Goal: Task Accomplishment & Management: Manage account settings

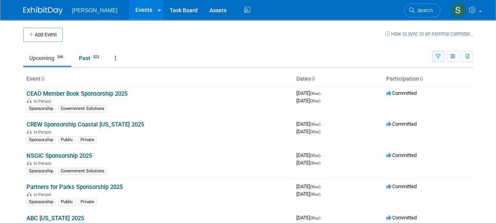
click at [439, 57] on icon "button" at bounding box center [438, 56] width 5 height 5
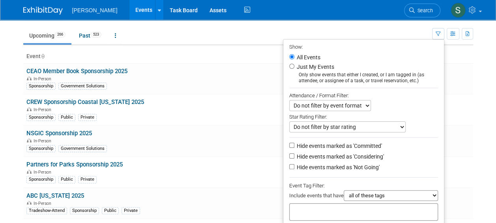
scroll to position [79, 0]
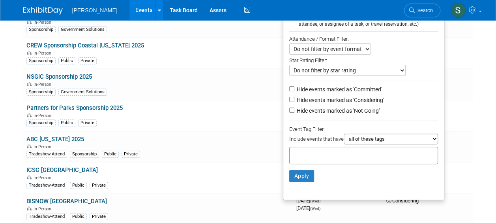
click at [395, 138] on select "all of these tags any one of these tags only and exactly these specific tags" at bounding box center [391, 138] width 94 height 11
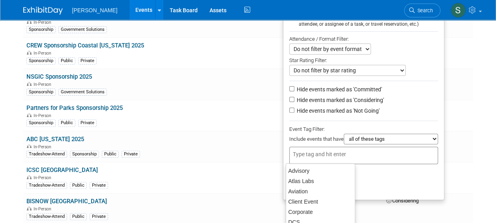
click at [327, 152] on input "text" at bounding box center [324, 154] width 63 height 8
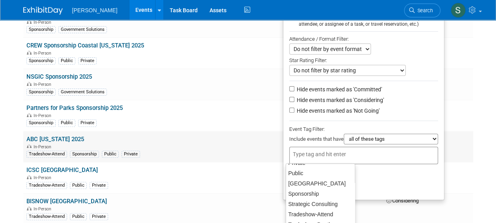
scroll to position [183, 0]
click at [459, 151] on td "Committed" at bounding box center [428, 146] width 90 height 31
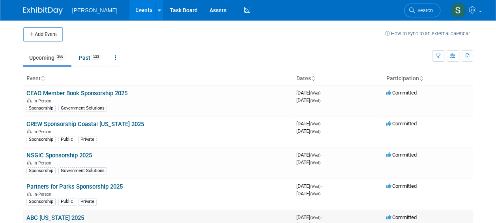
scroll to position [0, 0]
click at [440, 60] on button "button" at bounding box center [438, 56] width 12 height 11
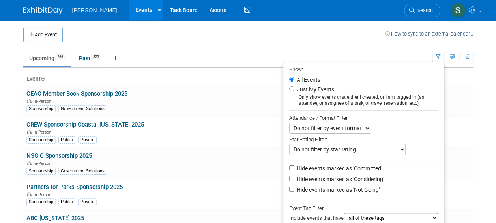
scroll to position [158, 0]
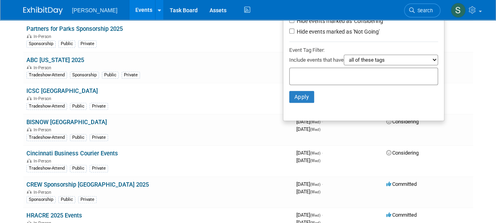
click at [321, 77] on input "text" at bounding box center [324, 75] width 63 height 8
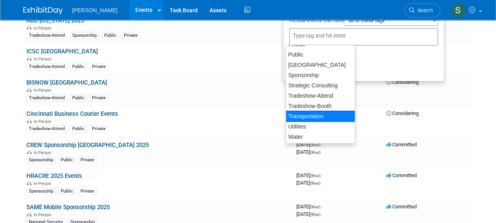
scroll to position [103, 0]
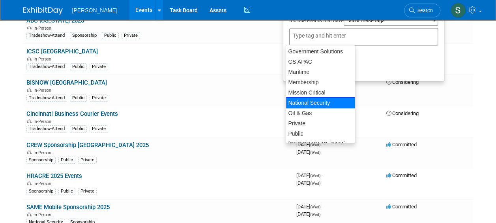
click at [314, 95] on div "Mission Critical" at bounding box center [320, 92] width 69 height 10
type input "Mission Critical"
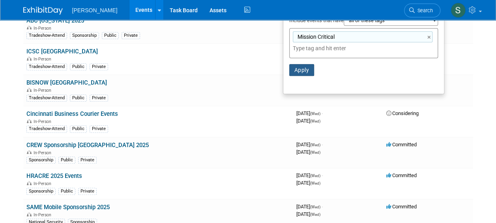
click at [302, 72] on button "Apply" at bounding box center [301, 70] width 25 height 12
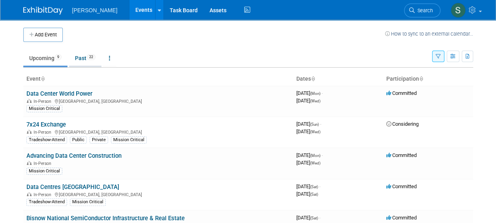
click at [84, 58] on link "Past 22" at bounding box center [85, 58] width 32 height 15
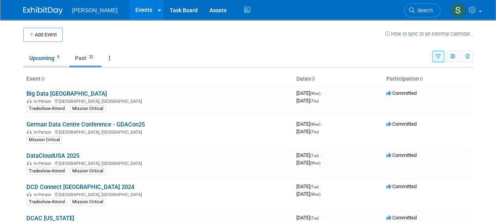
click at [39, 58] on link "Upcoming 9" at bounding box center [45, 58] width 44 height 15
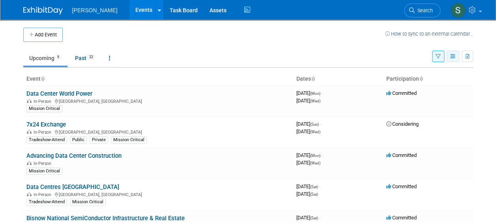
click at [452, 55] on icon "button" at bounding box center [453, 56] width 6 height 5
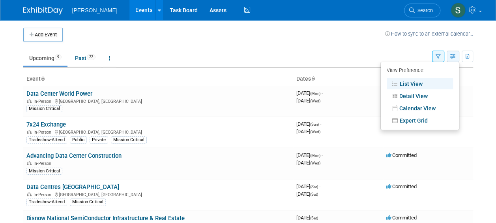
click at [452, 55] on icon "button" at bounding box center [453, 56] width 6 height 5
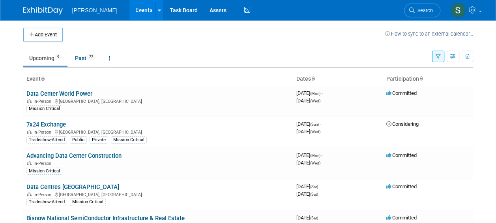
click at [441, 58] on button "button" at bounding box center [438, 56] width 12 height 11
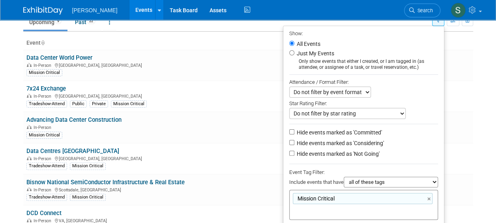
scroll to position [79, 0]
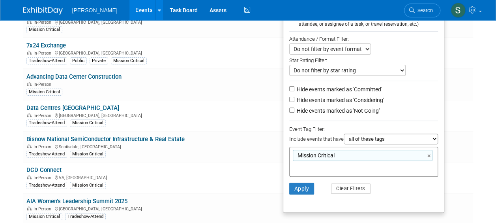
click at [378, 137] on select "all of these tags any one of these tags only and exactly these specific tags" at bounding box center [391, 138] width 94 height 11
click at [252, 131] on td "Bisnow National SemiConductor Infrastructure & Real Estate In-Person Scottsdale…" at bounding box center [158, 146] width 270 height 31
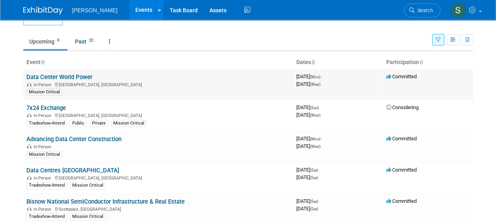
scroll to position [0, 0]
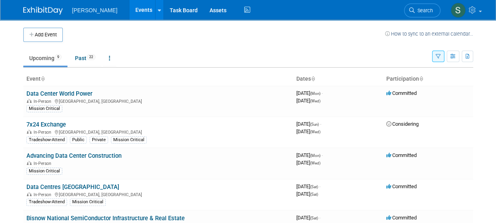
click at [436, 58] on icon "button" at bounding box center [438, 56] width 5 height 5
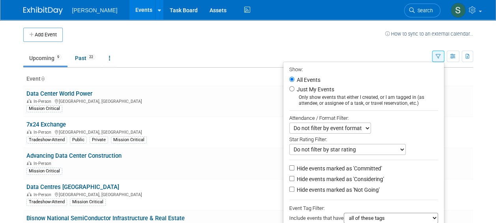
click at [291, 88] on li "Just My Events Only show events that either I created, or I am tagged in (as at…" at bounding box center [363, 95] width 161 height 22
click at [290, 88] on input "Just My Events" at bounding box center [291, 88] width 5 height 5
radio input "true"
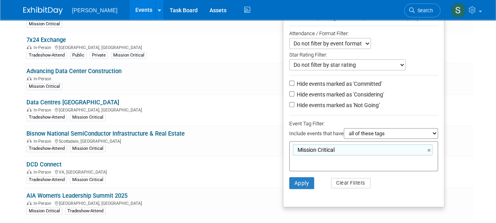
scroll to position [118, 0]
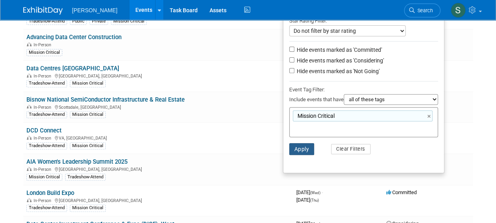
click at [304, 150] on button "Apply" at bounding box center [301, 149] width 25 height 12
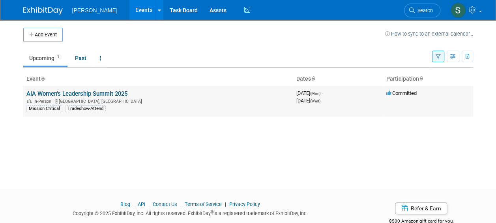
click at [106, 96] on link "AIA Women's Leadership Summit 2025" at bounding box center [76, 93] width 101 height 7
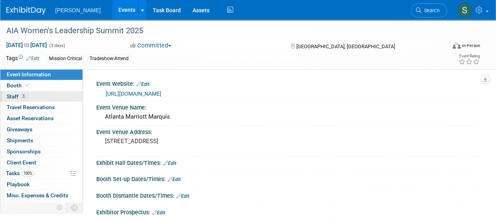
click at [15, 97] on span "Staff 3" at bounding box center [17, 96] width 20 height 6
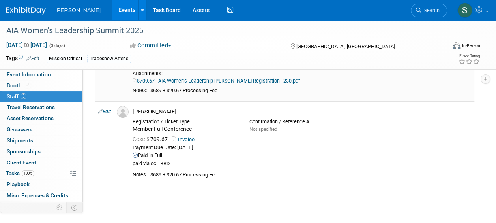
scroll to position [197, 0]
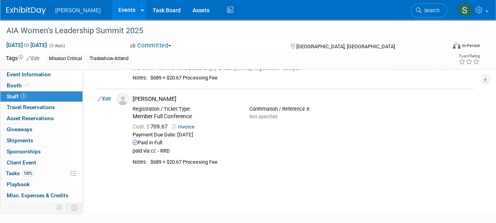
click at [21, 5] on link at bounding box center [30, 7] width 49 height 6
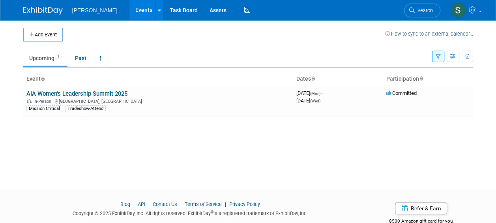
click at [418, 12] on span "Search" at bounding box center [424, 10] width 18 height 6
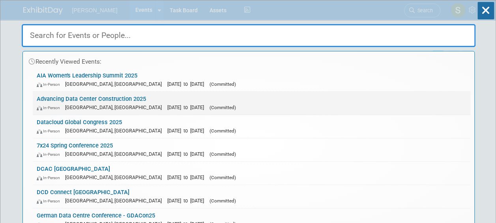
click at [167, 104] on span "[DATE] to [DATE]" at bounding box center [187, 107] width 41 height 6
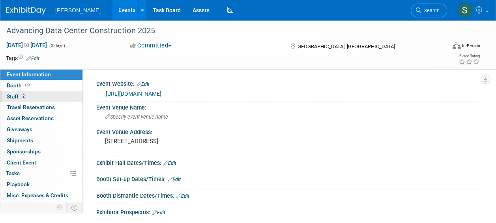
click at [25, 96] on span "2" at bounding box center [24, 96] width 6 height 6
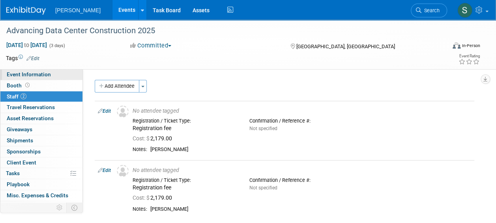
click at [35, 72] on span "Event Information" at bounding box center [29, 74] width 44 height 6
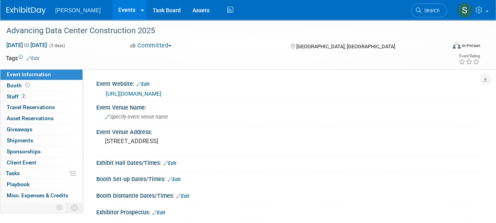
click at [32, 56] on link "Edit" at bounding box center [32, 59] width 13 height 6
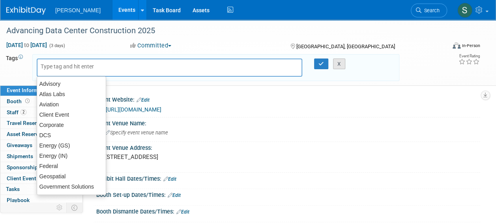
click at [343, 64] on button "X" at bounding box center [339, 63] width 12 height 11
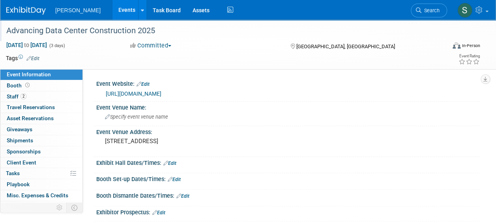
click at [69, 28] on div "Advancing Data Center Construction 2025" at bounding box center [222, 31] width 436 height 14
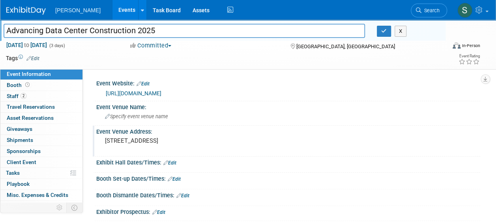
click at [328, 146] on div "Event Venue Address: 265 Peachtree Rd NE, Atlanta, GA 30303, United States" at bounding box center [287, 141] width 388 height 30
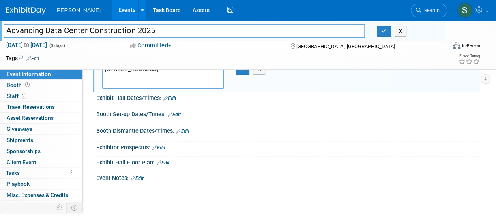
scroll to position [79, 0]
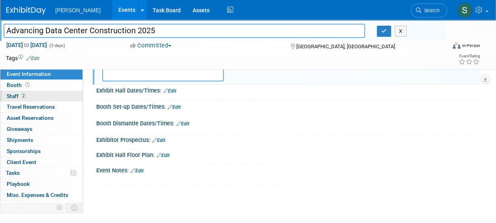
click at [22, 92] on link "2 Staff 2" at bounding box center [41, 96] width 82 height 11
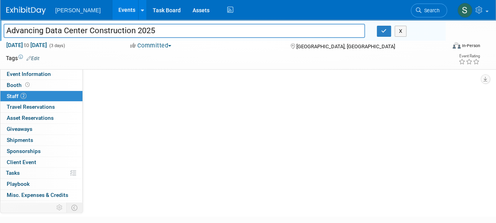
scroll to position [0, 0]
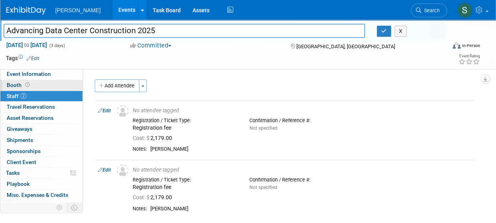
click at [23, 87] on span "Booth" at bounding box center [19, 85] width 24 height 6
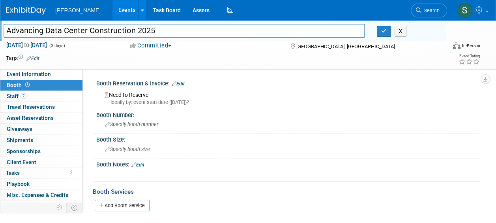
click at [157, 101] on div "Ideally by: event start date (Mon. Oct 27, 2025)?" at bounding box center [290, 102] width 370 height 7
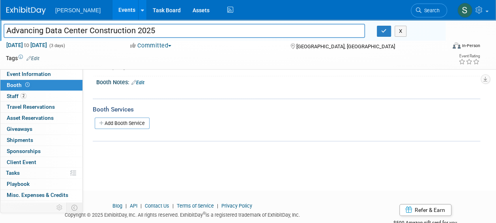
scroll to position [66, 0]
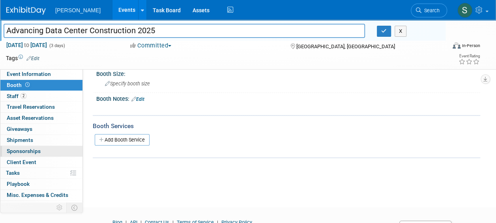
click at [27, 148] on span "Sponsorships 0" at bounding box center [24, 151] width 34 height 6
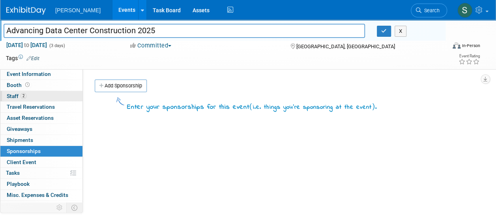
click at [24, 97] on span "2" at bounding box center [24, 96] width 6 height 6
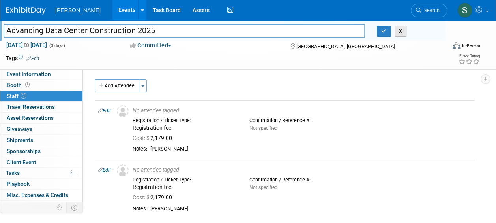
click at [403, 35] on button "X" at bounding box center [401, 31] width 12 height 11
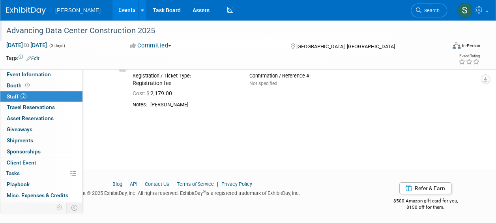
scroll to position [105, 0]
click at [60, 205] on icon at bounding box center [59, 207] width 6 height 6
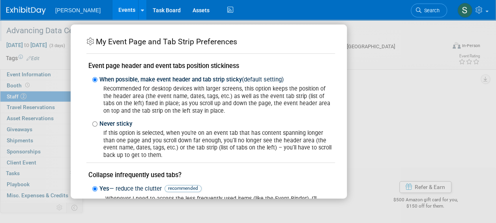
scroll to position [126, 0]
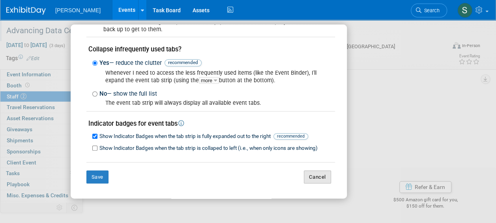
click at [311, 175] on button "Cancel" at bounding box center [317, 176] width 27 height 13
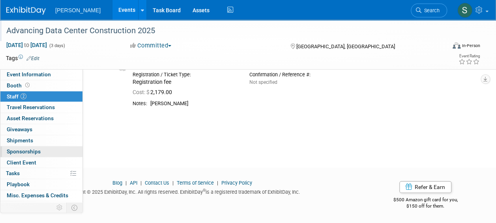
scroll to position [0, 0]
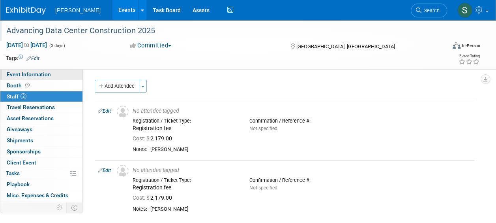
click at [42, 76] on span "Event Information" at bounding box center [29, 74] width 44 height 6
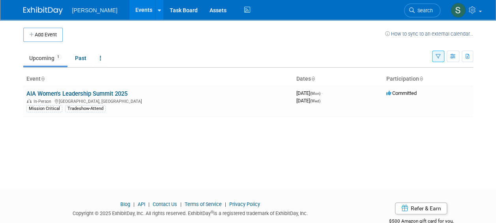
click at [40, 60] on link "Upcoming 1" at bounding box center [45, 58] width 44 height 15
click at [39, 9] on img at bounding box center [42, 11] width 39 height 8
click at [429, 11] on span "Search" at bounding box center [424, 10] width 18 height 6
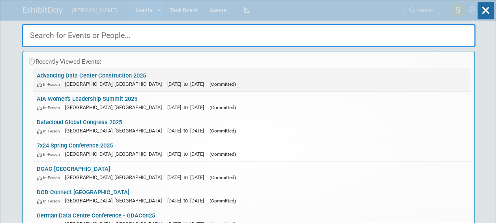
click at [85, 69] on link "Advancing Data Center Construction 2025 In-Person Atlanta, GA Oct 27, 2025 to O…" at bounding box center [252, 79] width 438 height 23
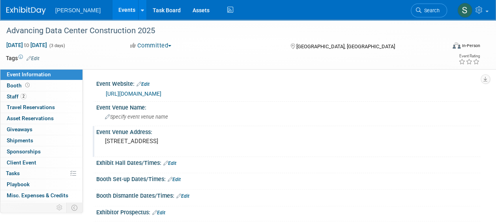
drag, startPoint x: 58, startPoint y: 31, endPoint x: 311, endPoint y: 137, distance: 274.6
click at [311, 137] on div "Event Venue Address: 265 Peachtree Rd NE, Atlanta, GA 30303, United States" at bounding box center [287, 141] width 388 height 30
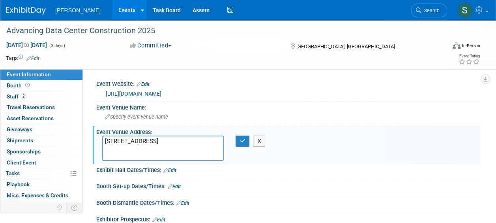
click at [167, 47] on button "Committed" at bounding box center [150, 45] width 47 height 8
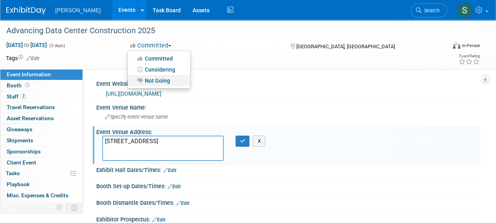
click at [167, 77] on link "Not Going" at bounding box center [159, 80] width 62 height 11
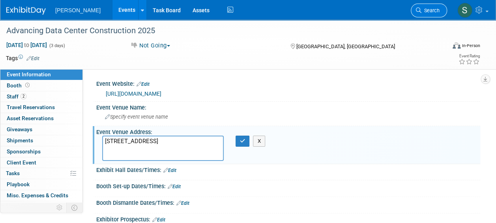
click at [426, 6] on link "Search" at bounding box center [429, 11] width 36 height 14
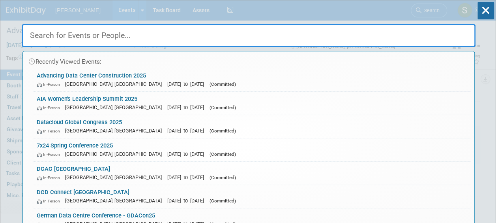
drag, startPoint x: 127, startPoint y: 73, endPoint x: 347, endPoint y: 133, distance: 227.1
click at [347, 133] on div "In-Person Cannes, France Jun 1, 2025 to Jun 5, 2025 (Committed)" at bounding box center [252, 130] width 430 height 8
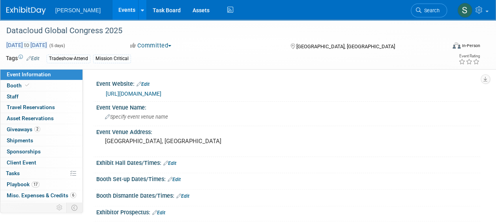
click at [34, 47] on span "[DATE] to [DATE]" at bounding box center [26, 44] width 41 height 7
select select "5"
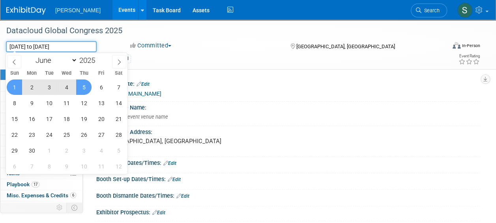
click at [34, 47] on input "[DATE] to [DATE]" at bounding box center [51, 46] width 91 height 11
click at [43, 33] on div "Datacloud Global Congress 2025" at bounding box center [222, 31] width 436 height 14
